Goal: Task Accomplishment & Management: Complete application form

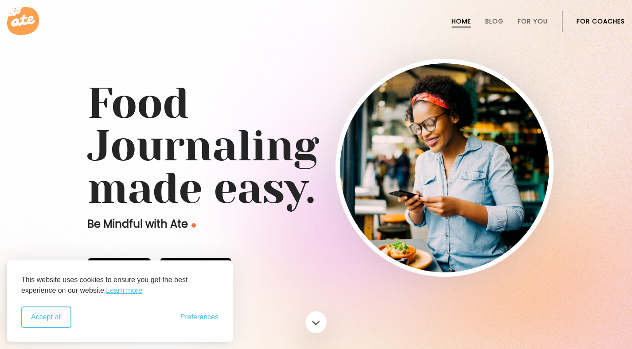
click at [39, 324] on button "Accept all" at bounding box center [46, 317] width 50 height 21
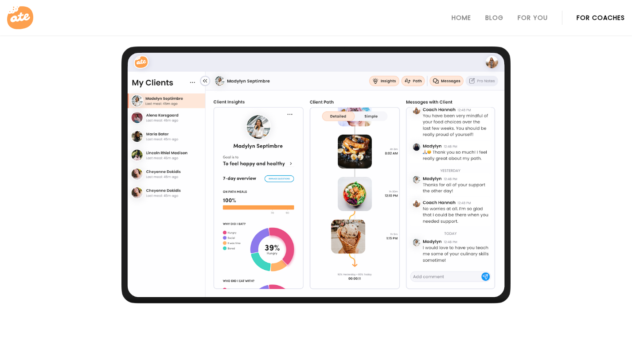
scroll to position [732, 0]
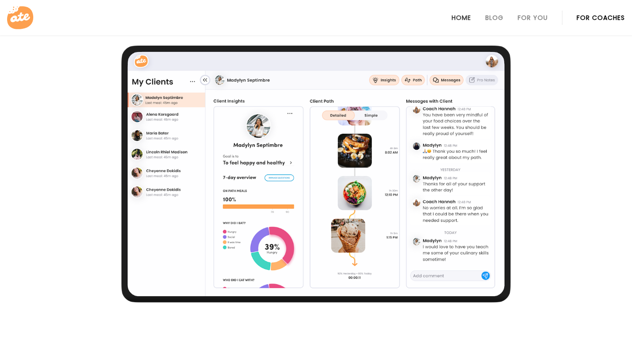
click at [462, 21] on link "Home" at bounding box center [462, 17] width 20 height 7
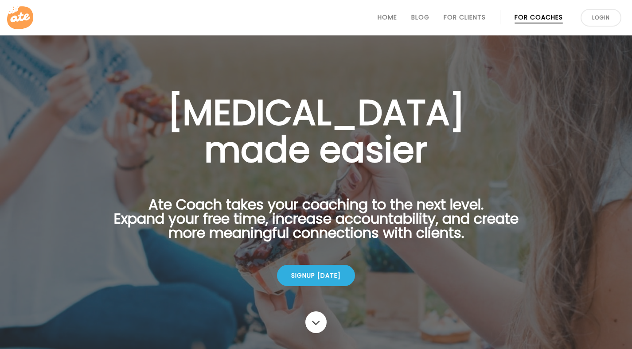
scroll to position [44, 0]
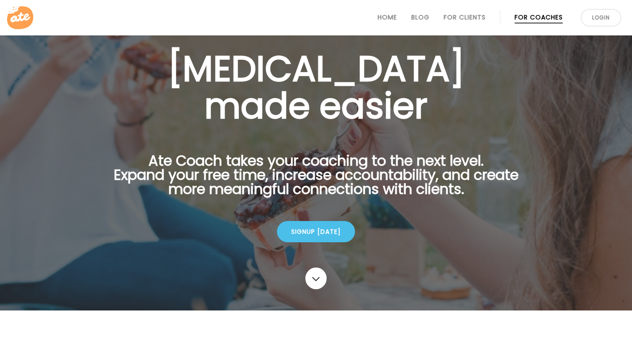
click at [317, 235] on div "Signup today" at bounding box center [316, 231] width 78 height 21
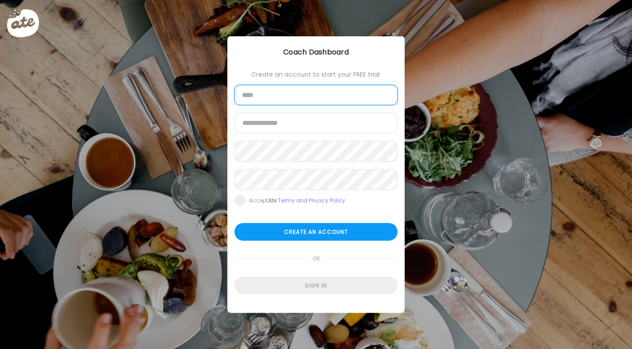
click at [277, 100] on input "text" at bounding box center [316, 95] width 163 height 20
type input "**********"
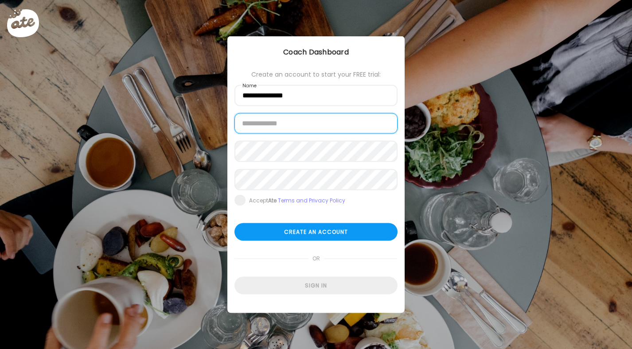
click at [313, 129] on input "email" at bounding box center [316, 123] width 163 height 20
type input "**********"
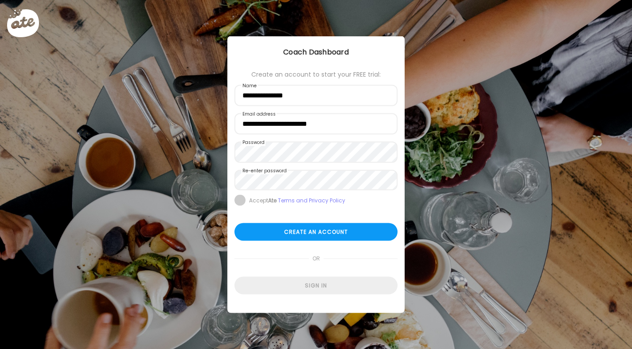
click at [241, 200] on span at bounding box center [240, 200] width 11 height 11
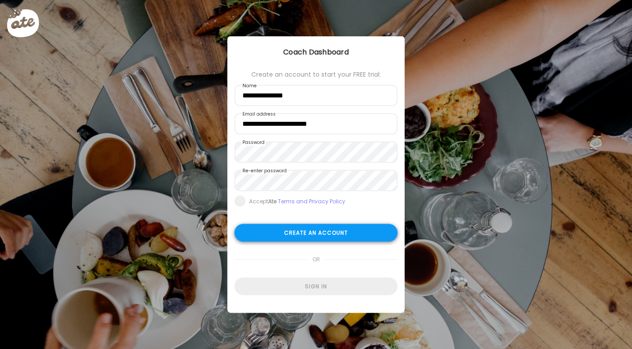
click at [308, 235] on div "Create an account" at bounding box center [316, 233] width 163 height 18
type input "**********"
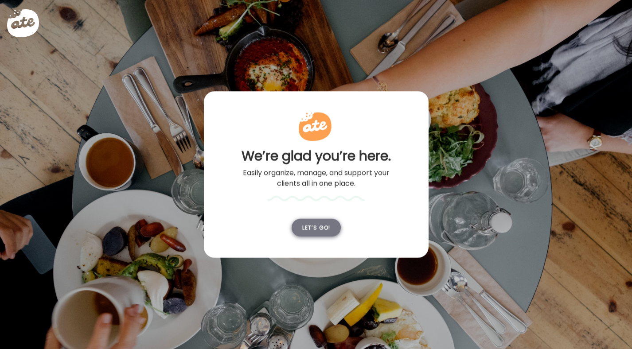
click at [321, 231] on div "Let’s go!" at bounding box center [316, 228] width 49 height 18
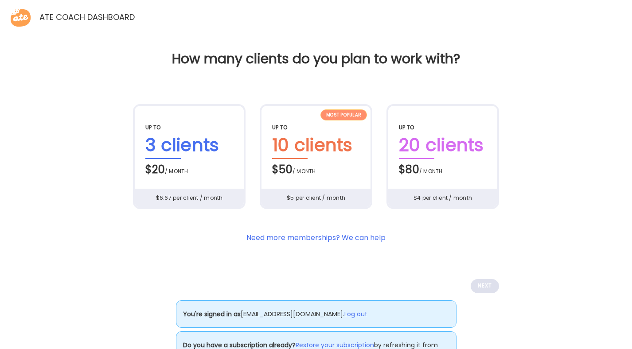
scroll to position [36, 0]
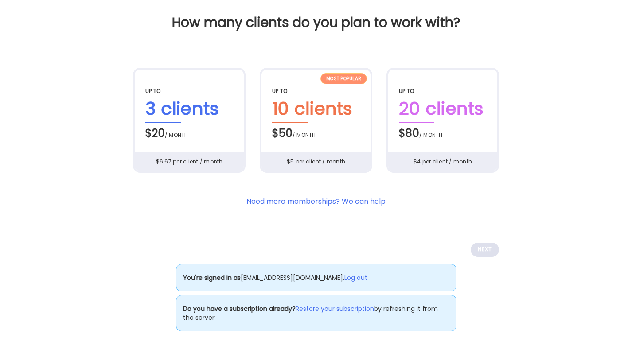
click at [314, 154] on div "$5 per client / month" at bounding box center [316, 161] width 110 height 19
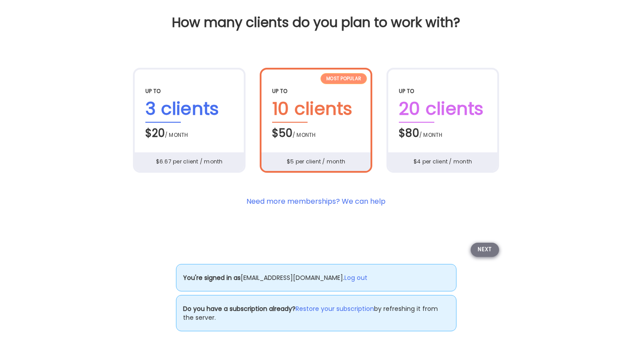
click at [481, 250] on div "Next" at bounding box center [485, 250] width 28 height 14
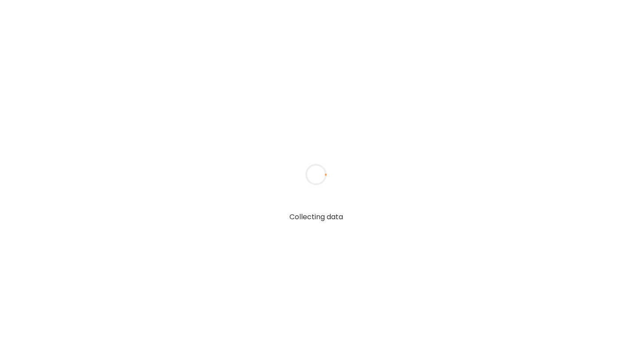
scroll to position [0, 0]
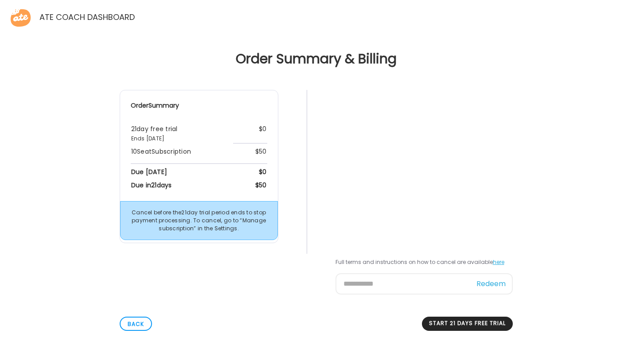
click at [0, 11] on com-1password-button at bounding box center [0, 11] width 0 height 0
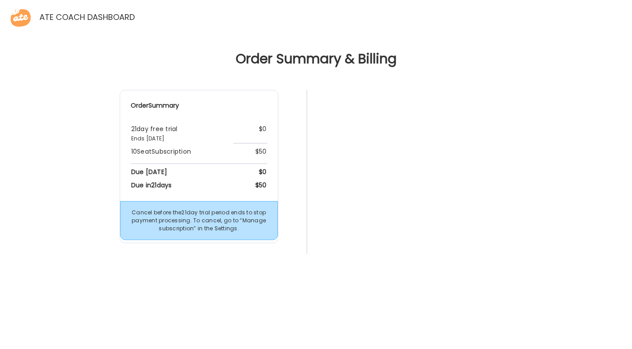
click at [557, 235] on div "Order Summary 21 day free trial Ends Sep 22nd, 2025 $0 10 Seat Subscription $50…" at bounding box center [316, 263] width 618 height 346
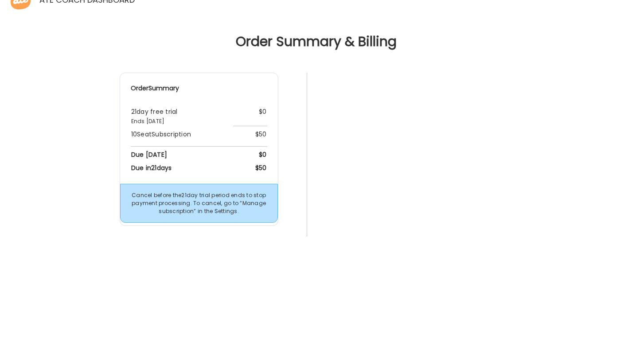
scroll to position [137, 0]
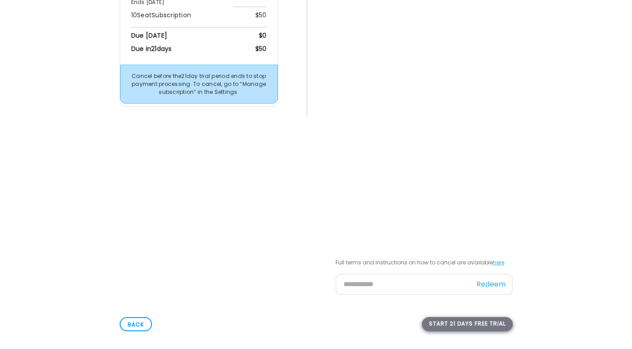
click at [464, 328] on div "Start 21 days free trial" at bounding box center [467, 324] width 91 height 14
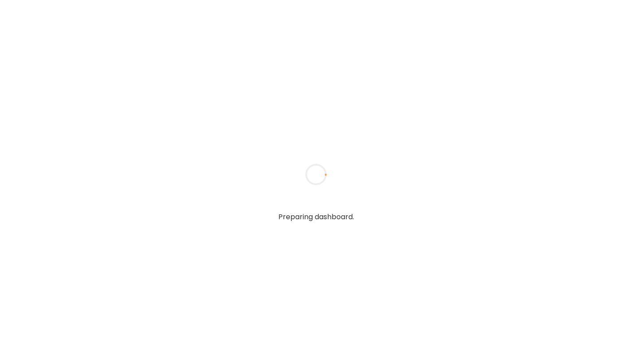
type input "**********"
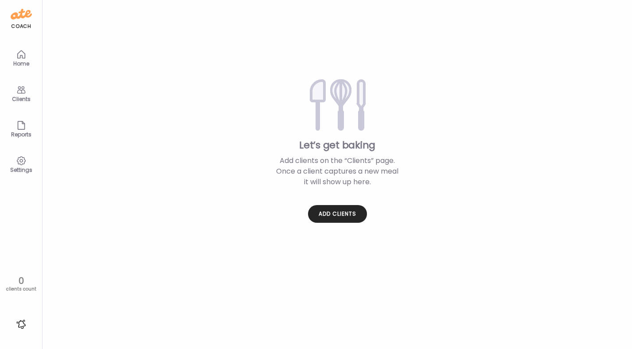
click at [22, 54] on icon at bounding box center [21, 54] width 11 height 11
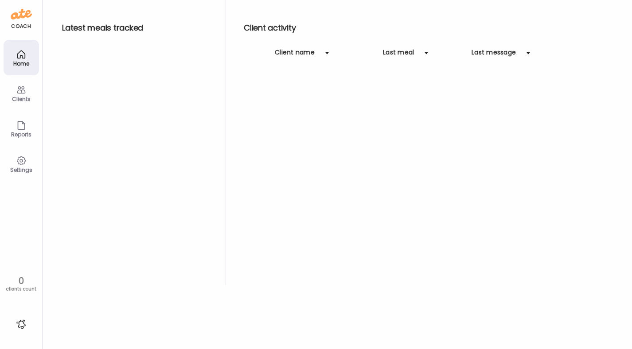
click at [23, 94] on icon at bounding box center [21, 90] width 11 height 11
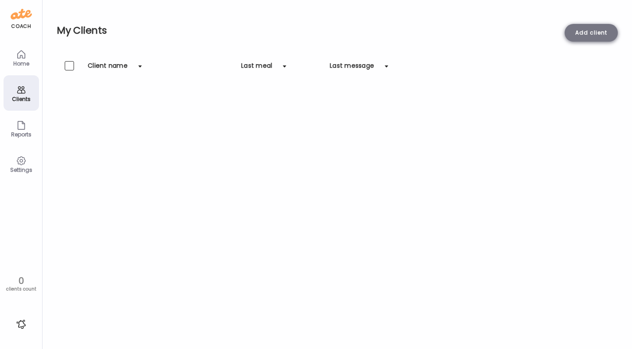
click at [584, 32] on div "Add client" at bounding box center [591, 33] width 53 height 18
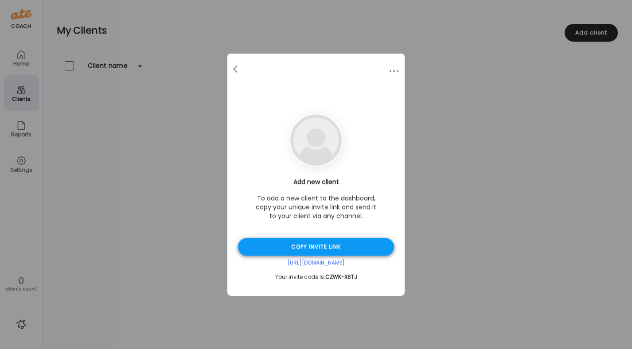
click at [312, 248] on div "Copy invite link" at bounding box center [316, 247] width 156 height 18
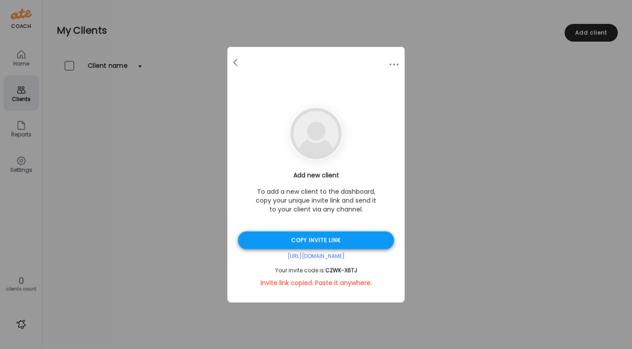
click at [318, 243] on div "Copy invite link" at bounding box center [316, 241] width 156 height 18
click at [429, 107] on div "Ate Coach Dashboard Wahoo! It’s official Take a moment to set up your Coach Pro…" at bounding box center [316, 174] width 632 height 349
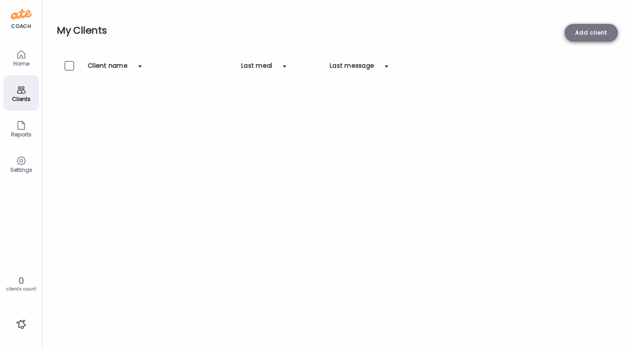
click at [595, 31] on div "Add client" at bounding box center [591, 33] width 53 height 18
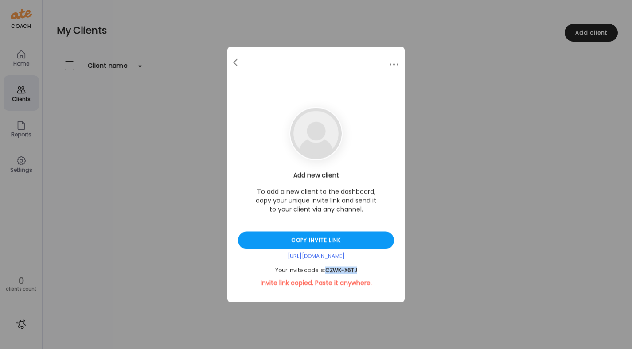
drag, startPoint x: 357, startPoint y: 271, endPoint x: 328, endPoint y: 269, distance: 28.9
click at [328, 269] on div "Your invite code is: CZWK-X6TJ" at bounding box center [316, 270] width 156 height 7
copy span "CZWK-X6TJ"
